Goal: Information Seeking & Learning: Learn about a topic

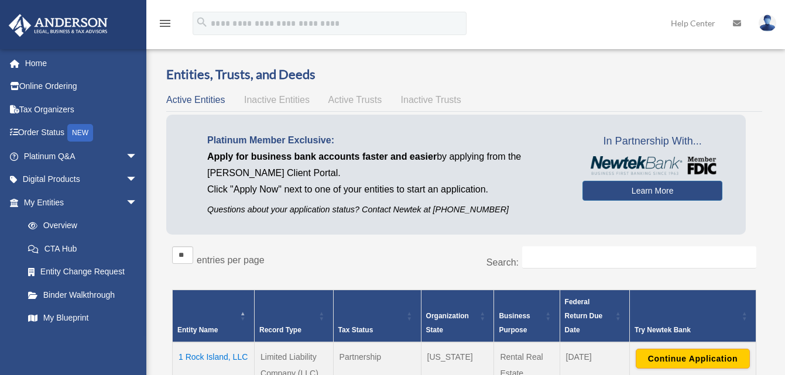
scroll to position [176, 0]
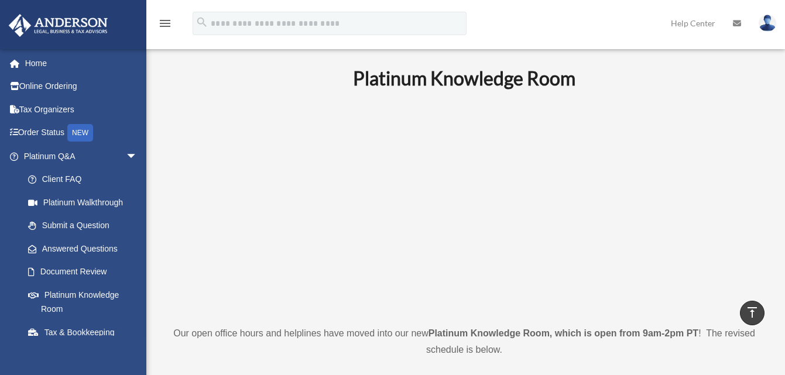
scroll to position [703, 0]
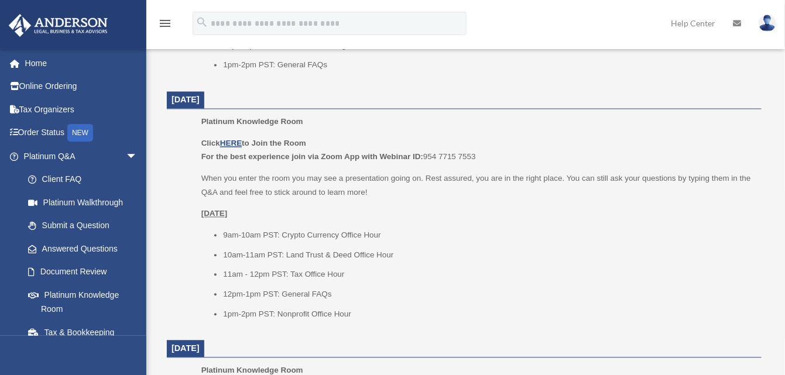
click at [230, 137] on p "Click HERE to Join the Room For the best experience join via Zoom App with Webi…" at bounding box center [477, 151] width 552 height 28
click at [238, 143] on u "HERE" at bounding box center [231, 143] width 22 height 9
